Goal: Task Accomplishment & Management: Manage account settings

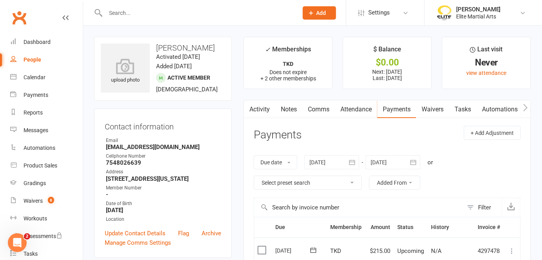
click at [28, 61] on div "People" at bounding box center [33, 60] width 18 height 6
select select "100"
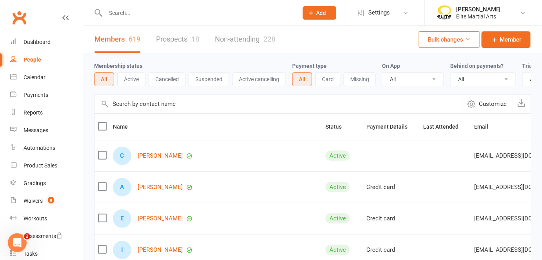
click at [181, 38] on link "Prospects 18" at bounding box center [177, 39] width 43 height 27
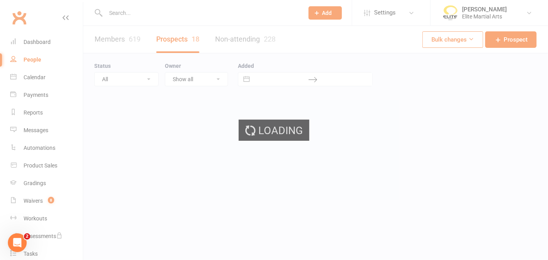
select select "100"
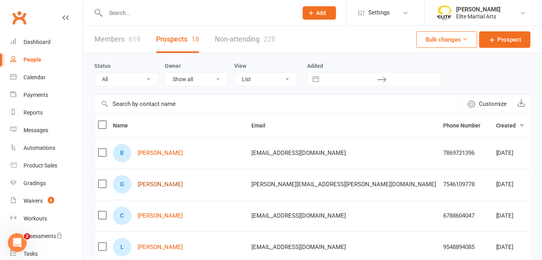
click at [162, 184] on link "[PERSON_NAME]" at bounding box center [160, 184] width 45 height 7
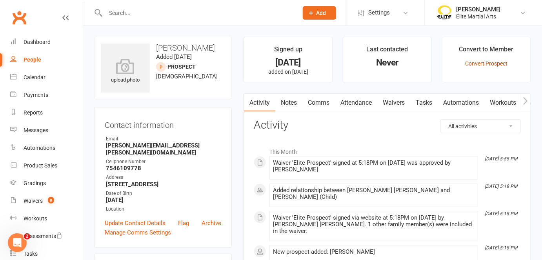
click at [484, 64] on link "Convert Prospect" at bounding box center [486, 63] width 42 height 6
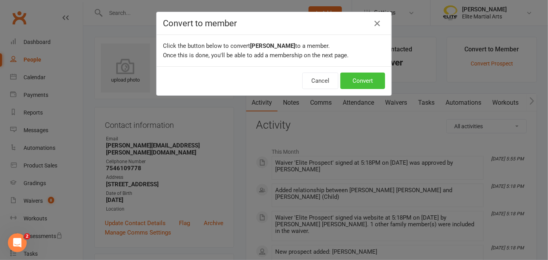
click at [367, 81] on button "Convert" at bounding box center [362, 81] width 45 height 16
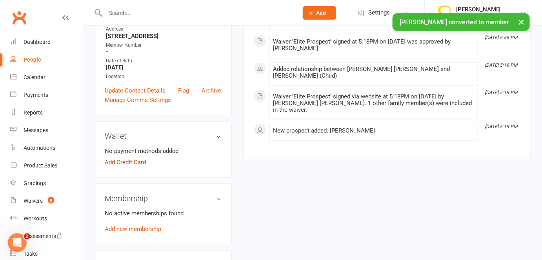
scroll to position [149, 0]
click at [122, 157] on link "Add Credit Card" at bounding box center [125, 161] width 41 height 9
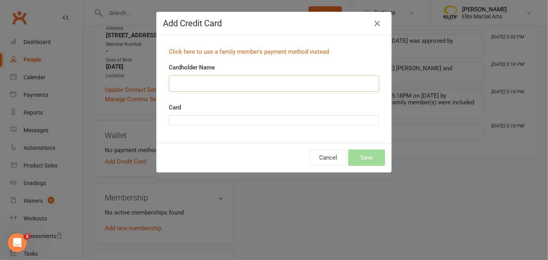
click at [207, 86] on input "Cardholder Name" at bounding box center [274, 83] width 210 height 16
type input "[PERSON_NAME] [PERSON_NAME]"
click at [186, 118] on div at bounding box center [274, 120] width 210 height 10
click at [205, 128] on div "Card" at bounding box center [274, 120] width 222 height 34
click at [200, 122] on div at bounding box center [274, 120] width 210 height 10
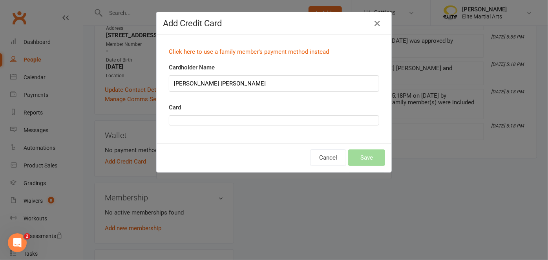
drag, startPoint x: 259, startPoint y: 152, endPoint x: 252, endPoint y: 147, distance: 8.8
click at [253, 149] on div "Cancel Save" at bounding box center [274, 157] width 235 height 29
drag, startPoint x: 252, startPoint y: 147, endPoint x: 225, endPoint y: 133, distance: 30.2
click at [247, 144] on div "Cancel Save" at bounding box center [274, 157] width 235 height 29
drag, startPoint x: 225, startPoint y: 133, endPoint x: 214, endPoint y: 127, distance: 12.3
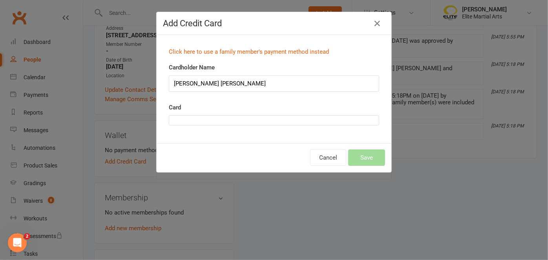
click at [214, 127] on div "Add Credit Card Click here to use a family member's payment method instead Card…" at bounding box center [273, 92] width 235 height 161
click at [208, 124] on div at bounding box center [274, 120] width 210 height 10
drag, startPoint x: 208, startPoint y: 122, endPoint x: 206, endPoint y: 115, distance: 7.8
click at [206, 115] on div at bounding box center [274, 120] width 210 height 10
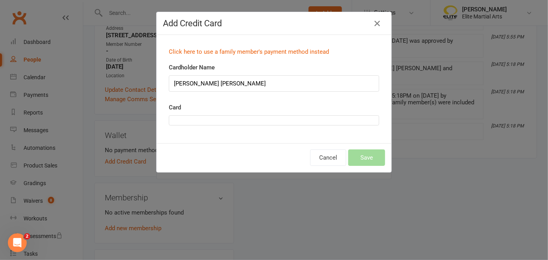
click at [169, 119] on div at bounding box center [274, 120] width 210 height 10
click at [321, 157] on button "Cancel" at bounding box center [328, 157] width 36 height 16
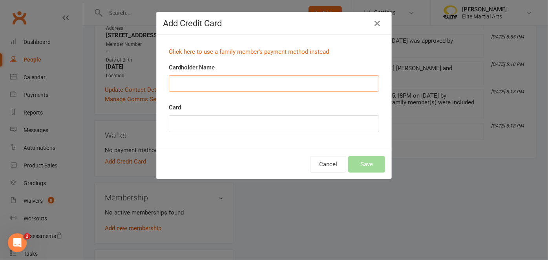
click at [186, 86] on input "Cardholder Name" at bounding box center [274, 83] width 210 height 16
type input "[PERSON_NAME] [PERSON_NAME]"
click at [181, 157] on div "Cancel Save" at bounding box center [274, 164] width 235 height 29
click at [339, 148] on div "Click here to use a family member's payment method instead Cardholder Name [PER…" at bounding box center [274, 92] width 235 height 115
click at [287, 155] on div "Cancel Save" at bounding box center [274, 164] width 235 height 29
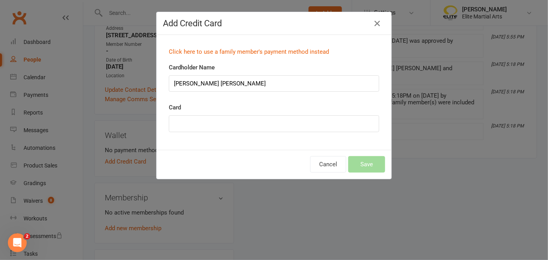
click at [366, 163] on div "Cancel Save" at bounding box center [274, 164] width 235 height 29
click at [368, 164] on div "Cancel Save" at bounding box center [274, 164] width 235 height 29
drag, startPoint x: 240, startPoint y: 119, endPoint x: 167, endPoint y: 117, distance: 72.6
click at [169, 117] on div at bounding box center [274, 123] width 210 height 17
click at [366, 162] on div "Cancel Save" at bounding box center [274, 164] width 235 height 29
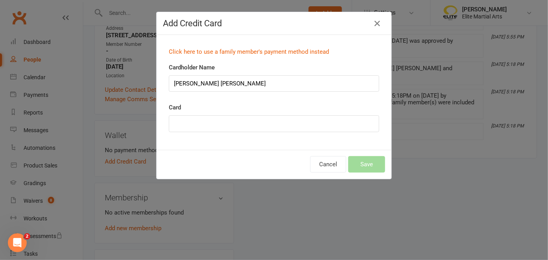
click at [248, 15] on div "Add Credit Card" at bounding box center [274, 23] width 235 height 23
drag, startPoint x: 248, startPoint y: 19, endPoint x: 258, endPoint y: 62, distance: 44.4
click at [258, 62] on div "Add Credit Card Click here to use a family member's payment method instead Card…" at bounding box center [273, 96] width 235 height 168
click at [299, 27] on h4 "Add Credit Card" at bounding box center [274, 23] width 222 height 10
click at [318, 23] on h4 "Add Credit Card" at bounding box center [274, 23] width 222 height 10
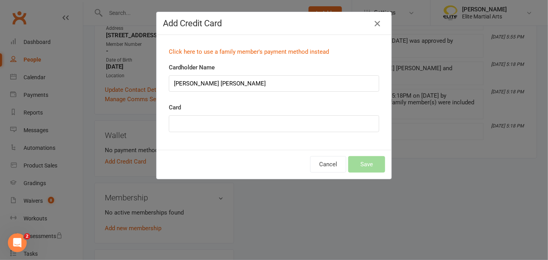
click at [376, 24] on icon "button" at bounding box center [376, 23] width 9 height 9
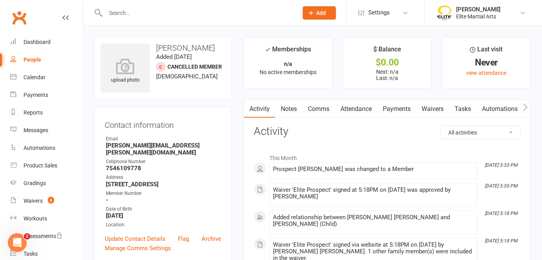
scroll to position [120, 0]
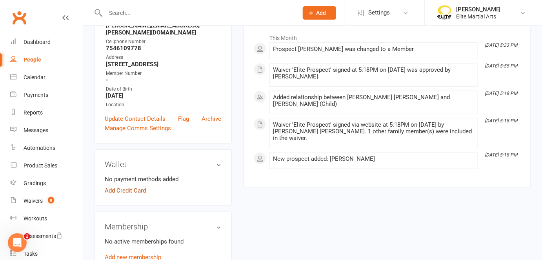
click at [132, 186] on link "Add Credit Card" at bounding box center [125, 190] width 41 height 9
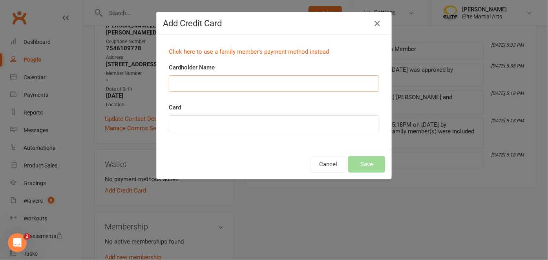
click at [202, 83] on input "Cardholder Name" at bounding box center [274, 83] width 210 height 16
type input "[PERSON_NAME] [PERSON_NAME]"
click at [317, 166] on button "Cancel" at bounding box center [328, 164] width 36 height 16
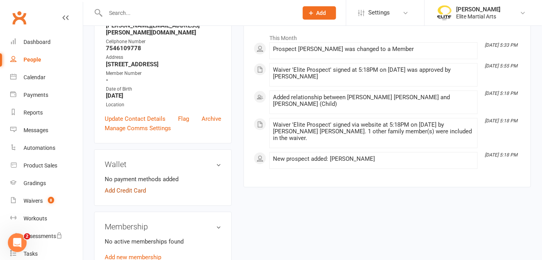
click at [134, 186] on link "Add Credit Card" at bounding box center [125, 190] width 41 height 9
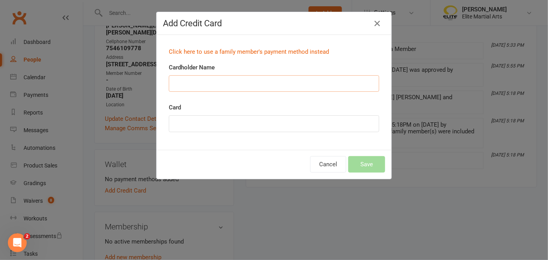
click at [199, 78] on input "Cardholder Name" at bounding box center [274, 83] width 210 height 16
type input "[PERSON_NAME] [PERSON_NAME]"
click at [200, 160] on div "Cancel Save" at bounding box center [274, 164] width 235 height 29
click at [361, 166] on button "Save" at bounding box center [366, 164] width 37 height 16
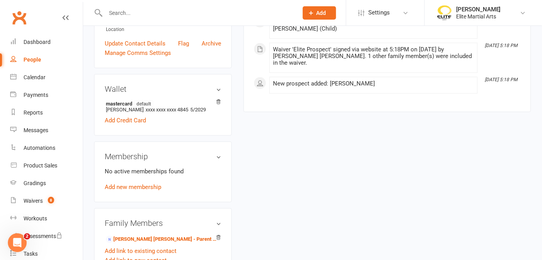
scroll to position [195, 0]
click at [140, 184] on link "Add new membership" at bounding box center [133, 187] width 57 height 7
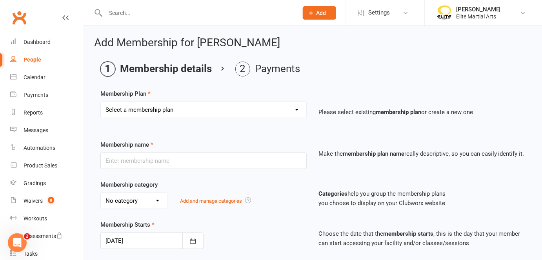
click at [229, 105] on select "Select a membership plan Create new Membership Plan Taekwondodo Kickboxing Jiuj…" at bounding box center [204, 110] width 206 height 16
select select "1"
click at [101, 102] on select "Select a membership plan Create new Membership Plan Taekwondodo Kickboxing Jiuj…" at bounding box center [204, 110] width 206 height 16
type input "Taekwondodo"
select select "4"
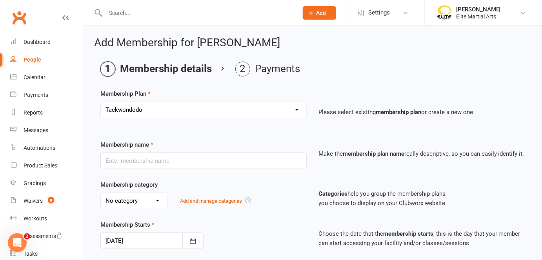
type input "0"
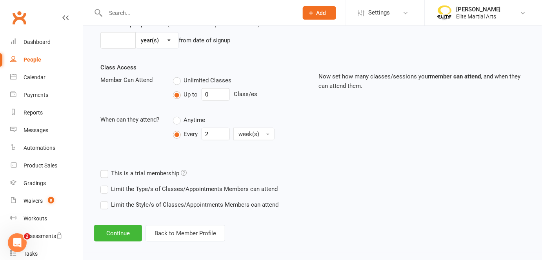
scroll to position [242, 0]
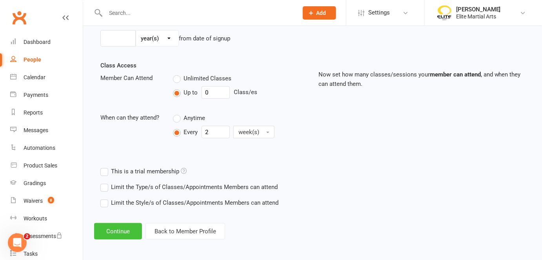
click at [114, 229] on button "Continue" at bounding box center [118, 231] width 48 height 16
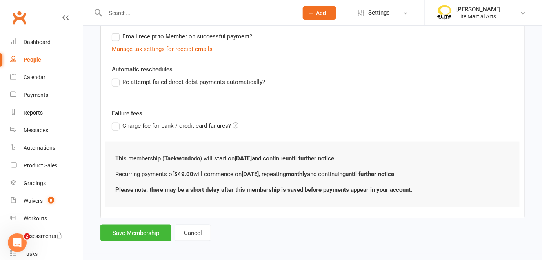
scroll to position [0, 0]
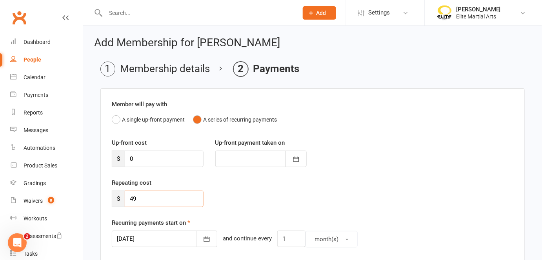
click at [138, 200] on input "49" at bounding box center [164, 199] width 79 height 16
type input "215"
click at [385, 201] on div "Repeating cost $ 215" at bounding box center [313, 198] width 414 height 40
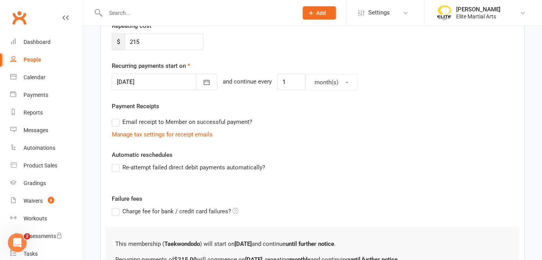
scroll to position [157, 0]
click at [117, 122] on label "Email receipt to Member on successful payment?" at bounding box center [182, 121] width 140 height 9
click at [117, 117] on input "Email receipt to Member on successful payment?" at bounding box center [114, 117] width 5 height 0
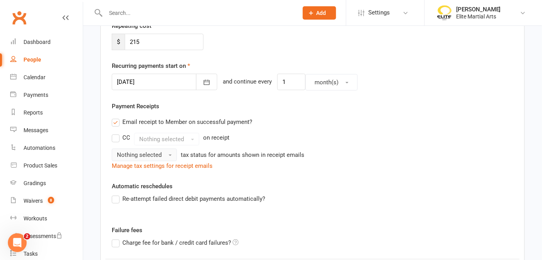
click at [170, 155] on span "button" at bounding box center [170, 156] width 3 height 2
click at [151, 188] on link "Tax exempt" at bounding box center [151, 188] width 78 height 16
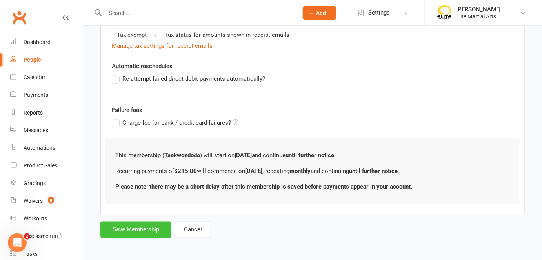
click at [133, 225] on button "Save Membership" at bounding box center [135, 230] width 71 height 16
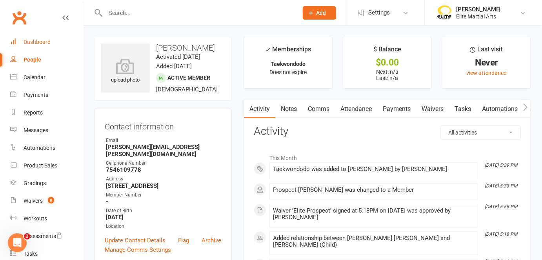
click at [41, 42] on div "Dashboard" at bounding box center [37, 42] width 27 height 6
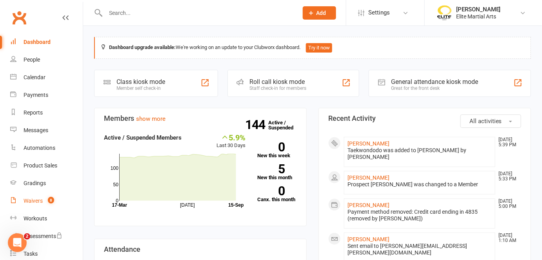
click at [31, 201] on div "Waivers" at bounding box center [33, 201] width 19 height 6
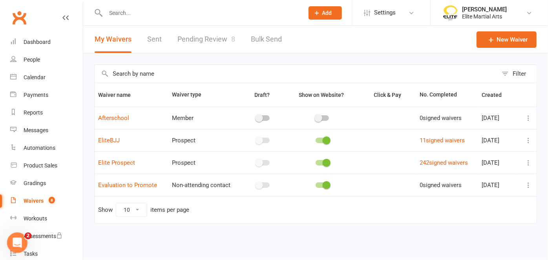
click at [26, 243] on html at bounding box center [16, 241] width 19 height 19
click at [35, 42] on div "Dashboard" at bounding box center [37, 42] width 27 height 6
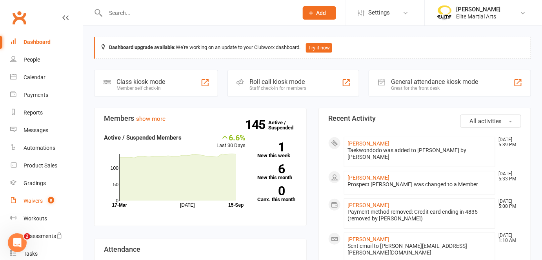
click at [28, 199] on div "Waivers" at bounding box center [33, 201] width 19 height 6
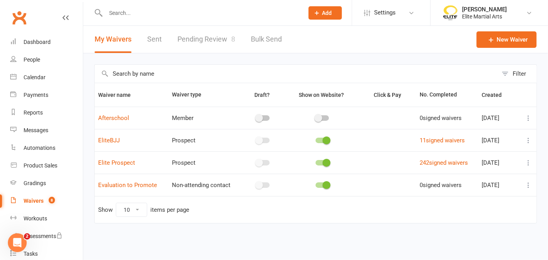
click at [202, 40] on link "Pending Review 8" at bounding box center [206, 39] width 58 height 27
select select "100"
